Goal: Information Seeking & Learning: Learn about a topic

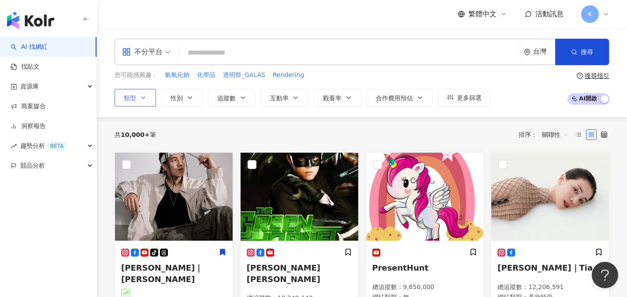
click at [141, 103] on button "類型" at bounding box center [134, 98] width 41 height 18
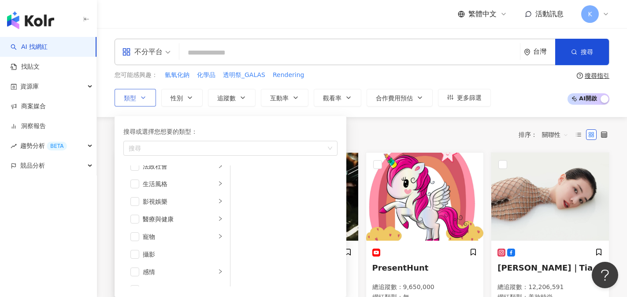
scroll to position [187, 0]
click at [136, 218] on span "button" at bounding box center [134, 218] width 9 height 9
click at [209, 221] on li "醫療與健康" at bounding box center [176, 219] width 103 height 18
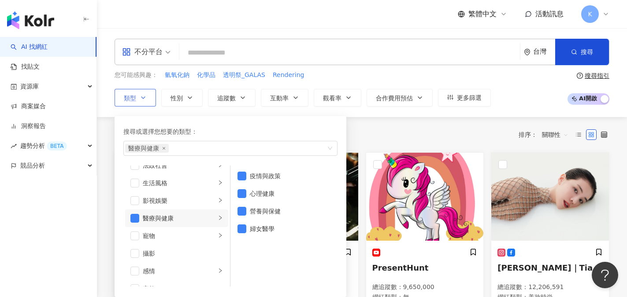
click at [234, 127] on div "搜尋或選擇您想要的類型：" at bounding box center [230, 132] width 214 height 10
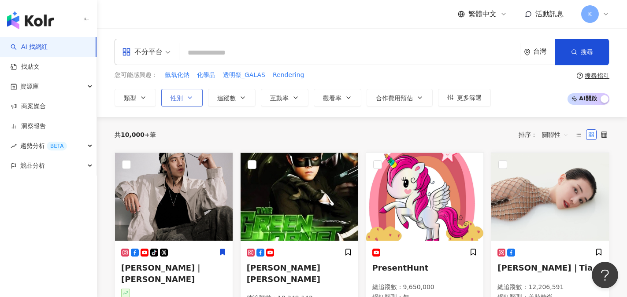
click at [186, 96] on icon "button" at bounding box center [189, 97] width 7 height 7
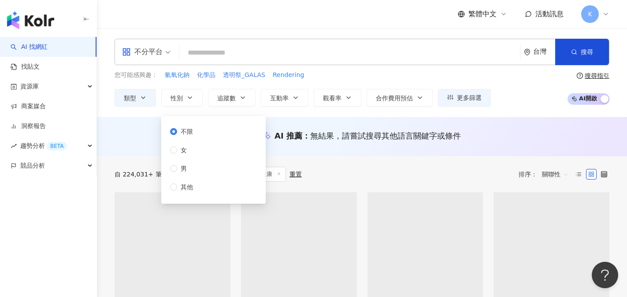
click at [302, 114] on div "不分平台 台灣 搜尋 您可能感興趣： 氫氧化鈉 化學品 透明祭_GALAS Rendering 類型 性別 追蹤數 互動率 觀看率 合作費用預估 更多篩選 不…" at bounding box center [362, 72] width 530 height 89
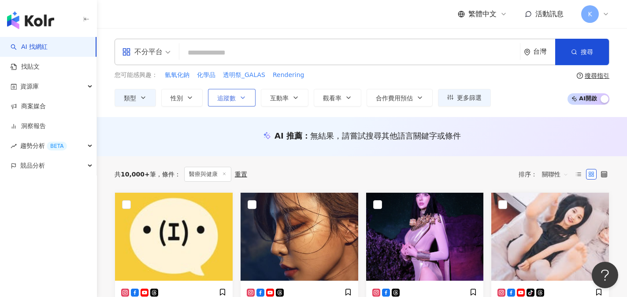
click at [240, 94] on button "追蹤數" at bounding box center [232, 98] width 48 height 18
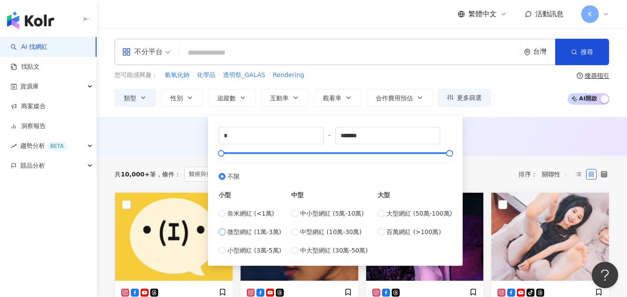
type input "*****"
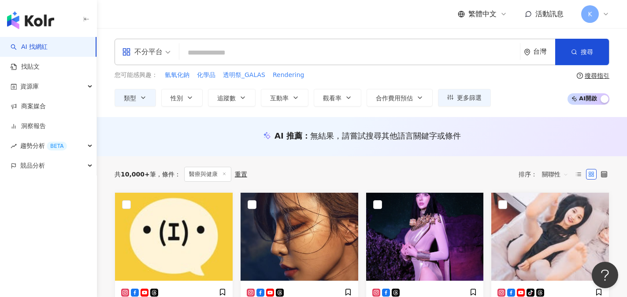
click at [502, 149] on div "AI 推薦 ： 無結果，請嘗試搜尋其他語言關鍵字或條件" at bounding box center [362, 136] width 530 height 39
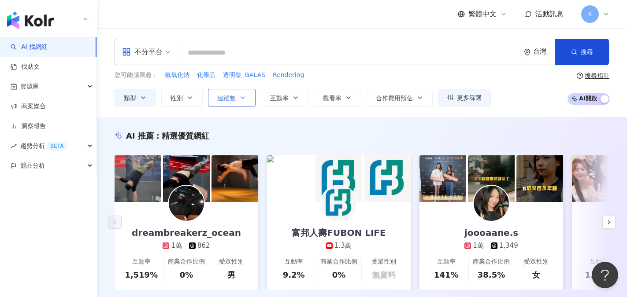
click at [240, 96] on icon "button" at bounding box center [242, 97] width 7 height 7
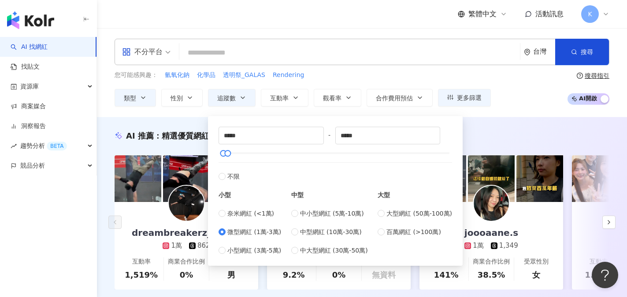
type input "*****"
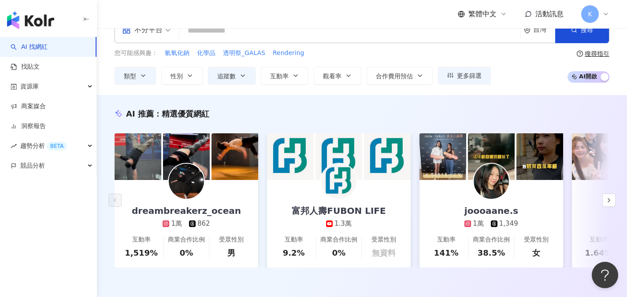
scroll to position [260, 0]
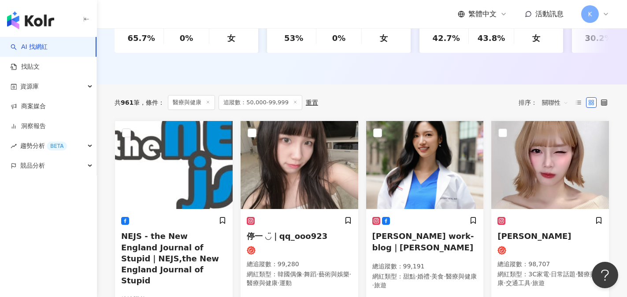
scroll to position [236, 0]
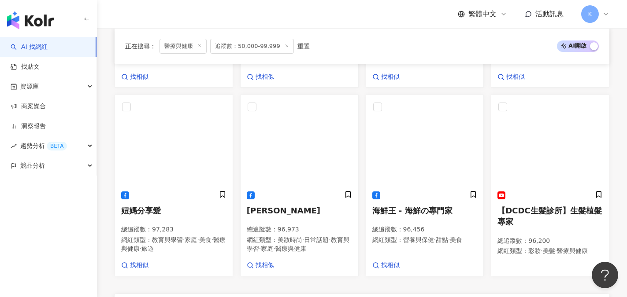
scroll to position [694, 0]
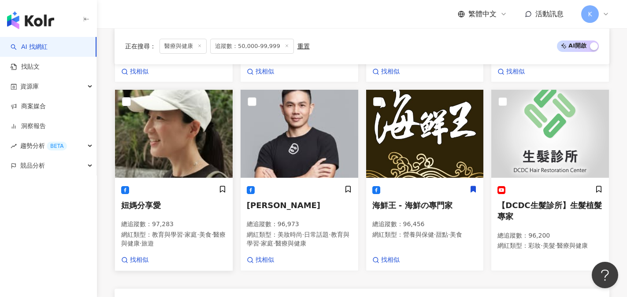
click at [144, 201] on span "妞媽分享愛" at bounding box center [141, 205] width 40 height 9
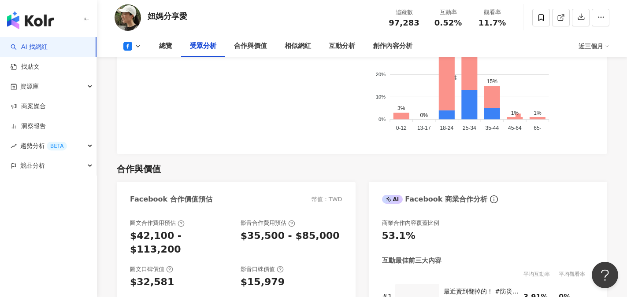
scroll to position [947, 0]
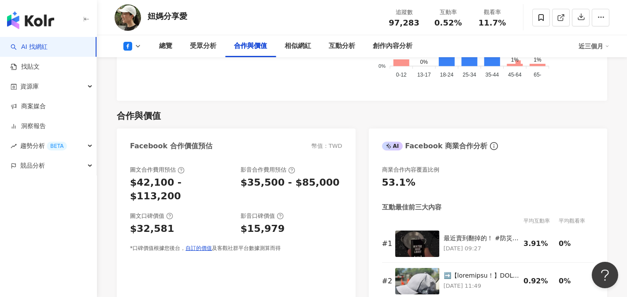
click at [48, 26] on img "button" at bounding box center [30, 20] width 47 height 18
click at [29, 44] on link "AI 找網紅" at bounding box center [29, 47] width 37 height 9
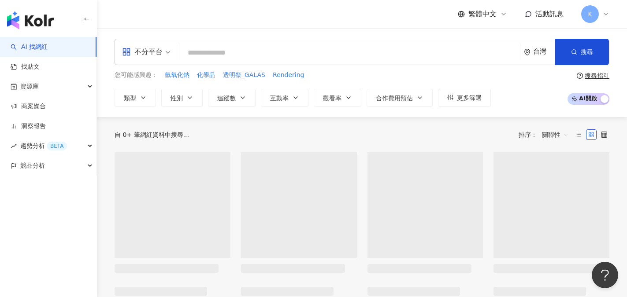
click at [225, 53] on input "search" at bounding box center [349, 52] width 333 height 17
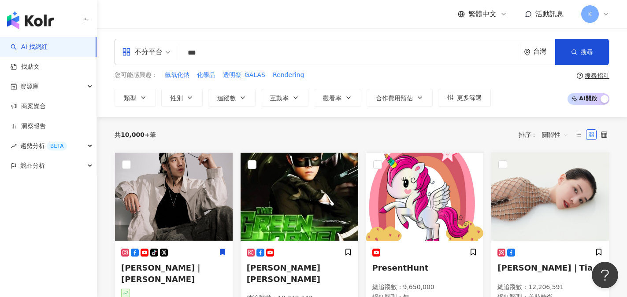
click at [225, 53] on input "***" at bounding box center [349, 52] width 333 height 17
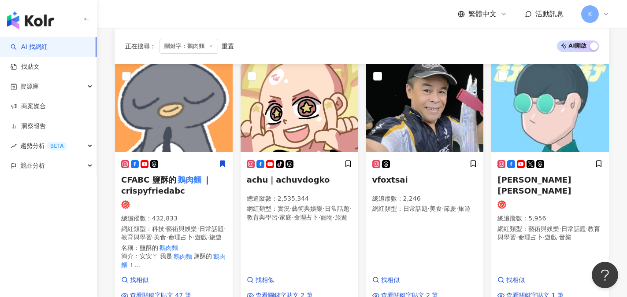
scroll to position [141, 0]
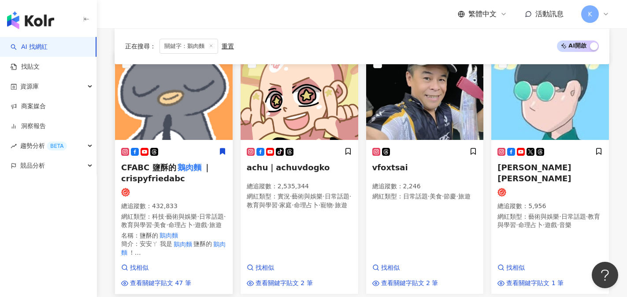
type input "***"
click at [149, 172] on span "CFABC 鹽酥的" at bounding box center [148, 167] width 55 height 9
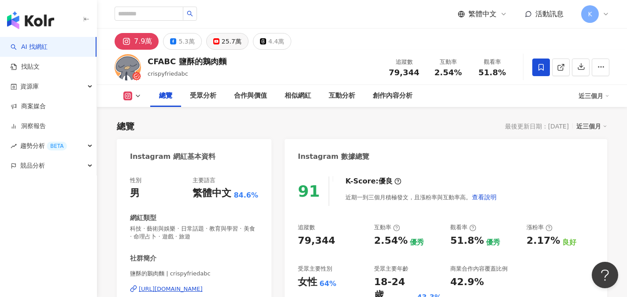
click at [231, 37] on div "25.7萬" at bounding box center [231, 41] width 20 height 12
click at [230, 40] on div "25.7萬" at bounding box center [231, 41] width 20 height 12
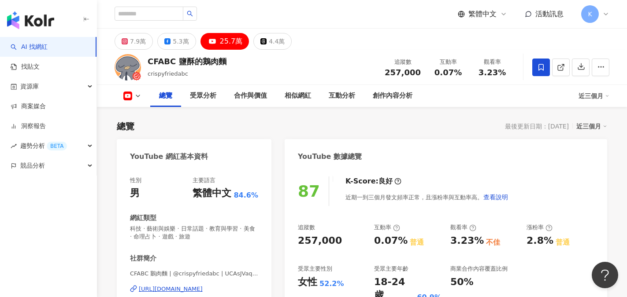
scroll to position [53, 0]
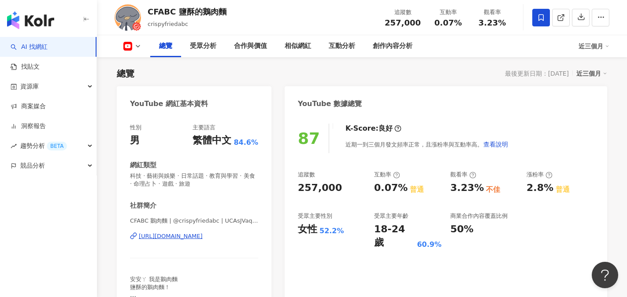
drag, startPoint x: 626, startPoint y: 29, endPoint x: 627, endPoint y: 20, distance: 8.8
click at [626, 20] on html "AI 找網紅 找貼文 資源庫 商案媒合 洞察報告 趨勢分析 BETA 競品分析 繁體中文 活動訊息 K 7.9萬 5.3萬 25.7萬 4.4萬 CFABC …" at bounding box center [313, 95] width 627 height 297
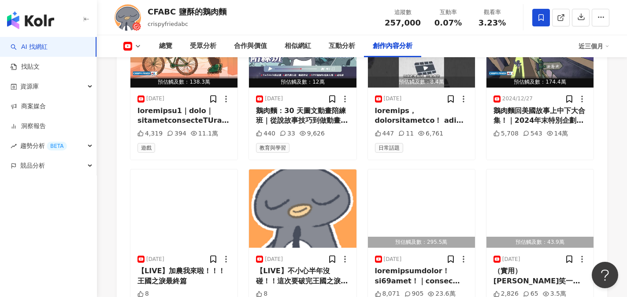
scroll to position [2649, 0]
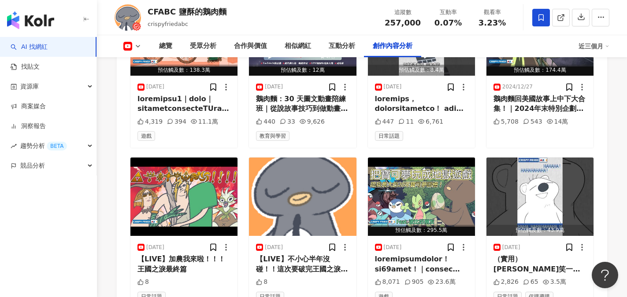
click at [43, 49] on link "AI 找網紅" at bounding box center [29, 47] width 37 height 9
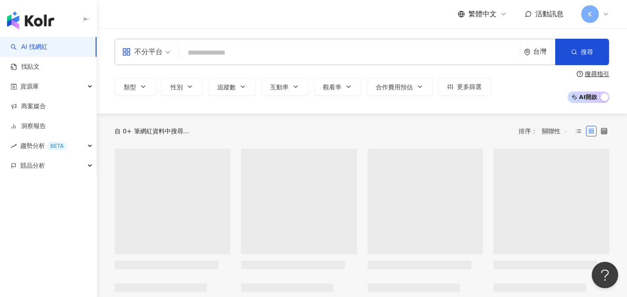
click at [202, 49] on input "search" at bounding box center [349, 52] width 333 height 17
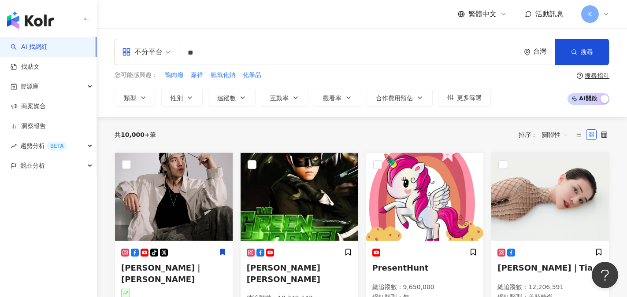
type input "*"
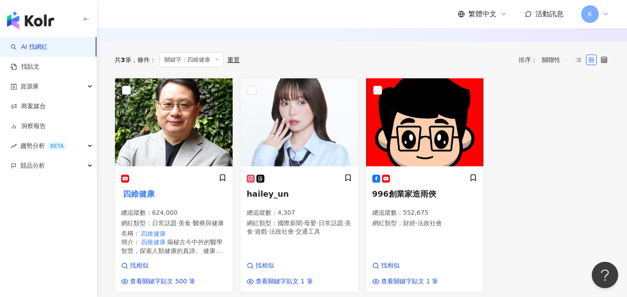
scroll to position [123, 0]
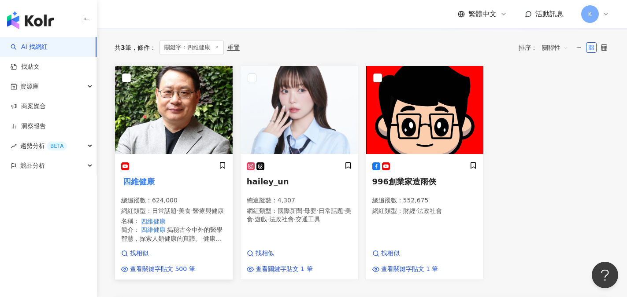
type input "****"
click at [136, 185] on mark "四維健康" at bounding box center [138, 181] width 35 height 12
click at [164, 234] on mark "四維健康" at bounding box center [153, 230] width 27 height 10
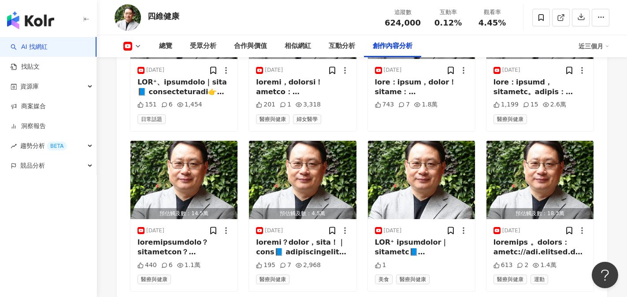
scroll to position [2587, 0]
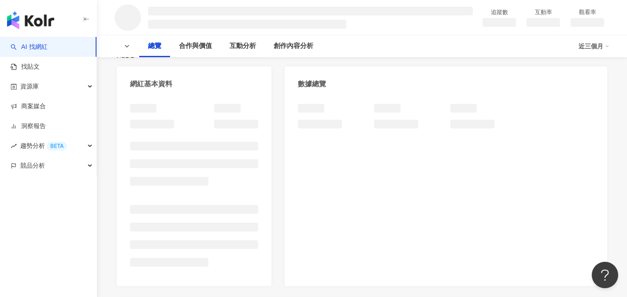
scroll to position [88, 0]
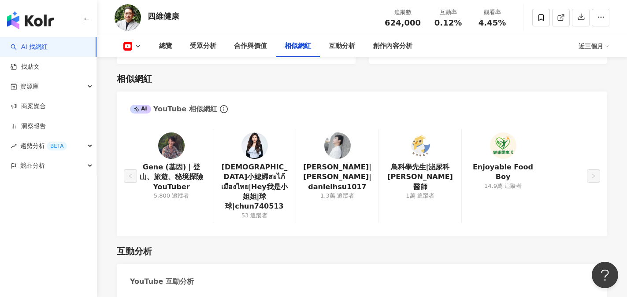
scroll to position [1304, 0]
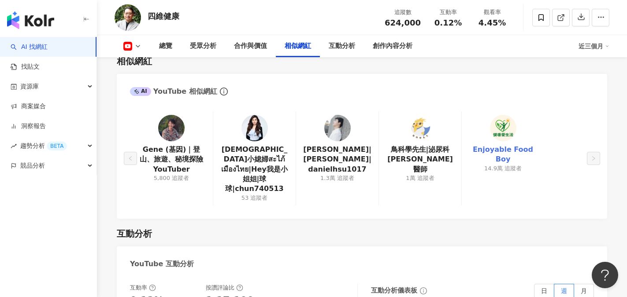
click at [473, 132] on div "Gene (基因)｜登山、旅遊、秘境探險 YouTuber 5,800 追蹤者 [DEMOGRAPHIC_DATA]小媳婦สะไภ้เมืองไทย|Hey我…" at bounding box center [362, 158] width 464 height 94
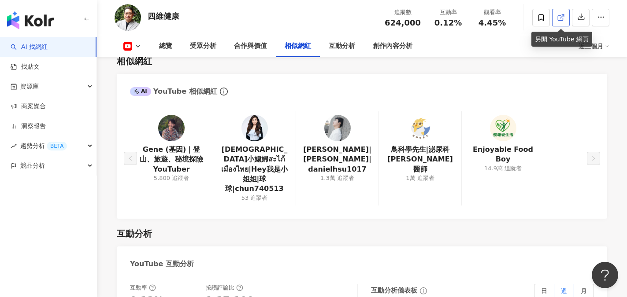
click at [561, 15] on icon at bounding box center [561, 18] width 8 height 8
